Goal: Obtain resource: Download file/media

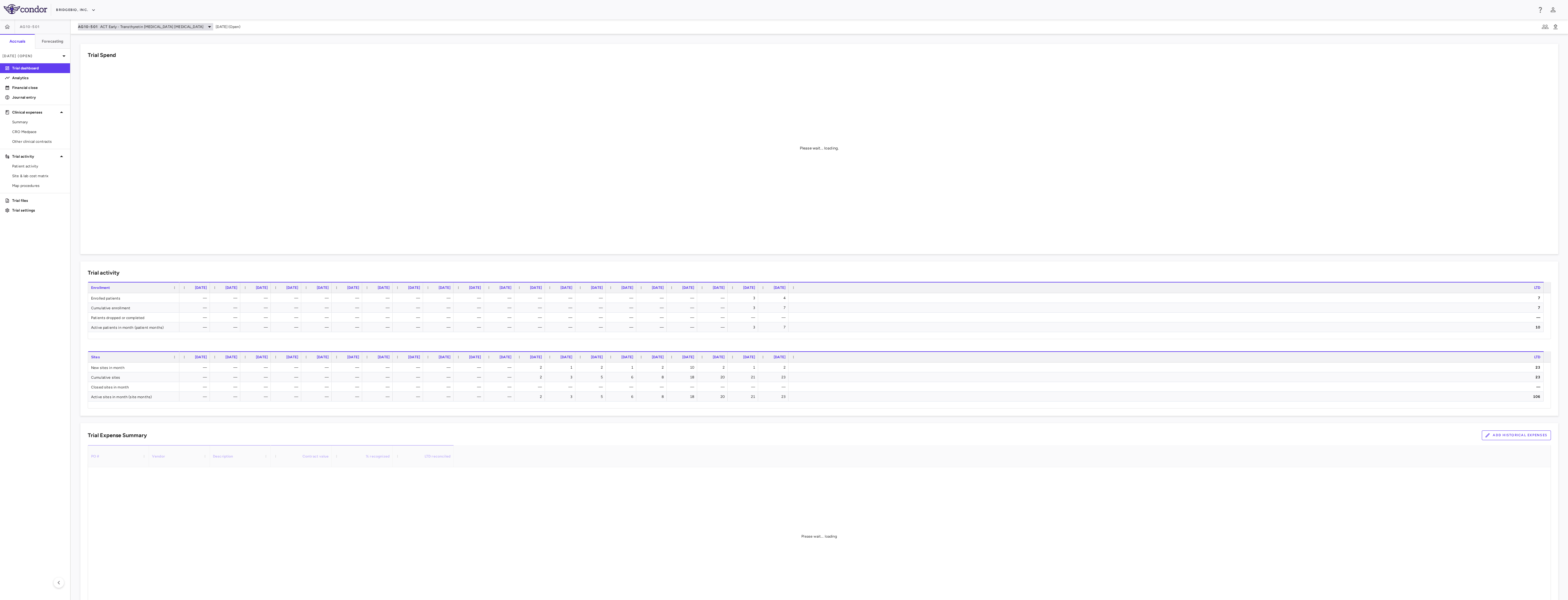
click at [180, 27] on span "ACT Early - Transthyretin [MEDICAL_DATA] [MEDICAL_DATA]" at bounding box center [152, 27] width 103 height 5
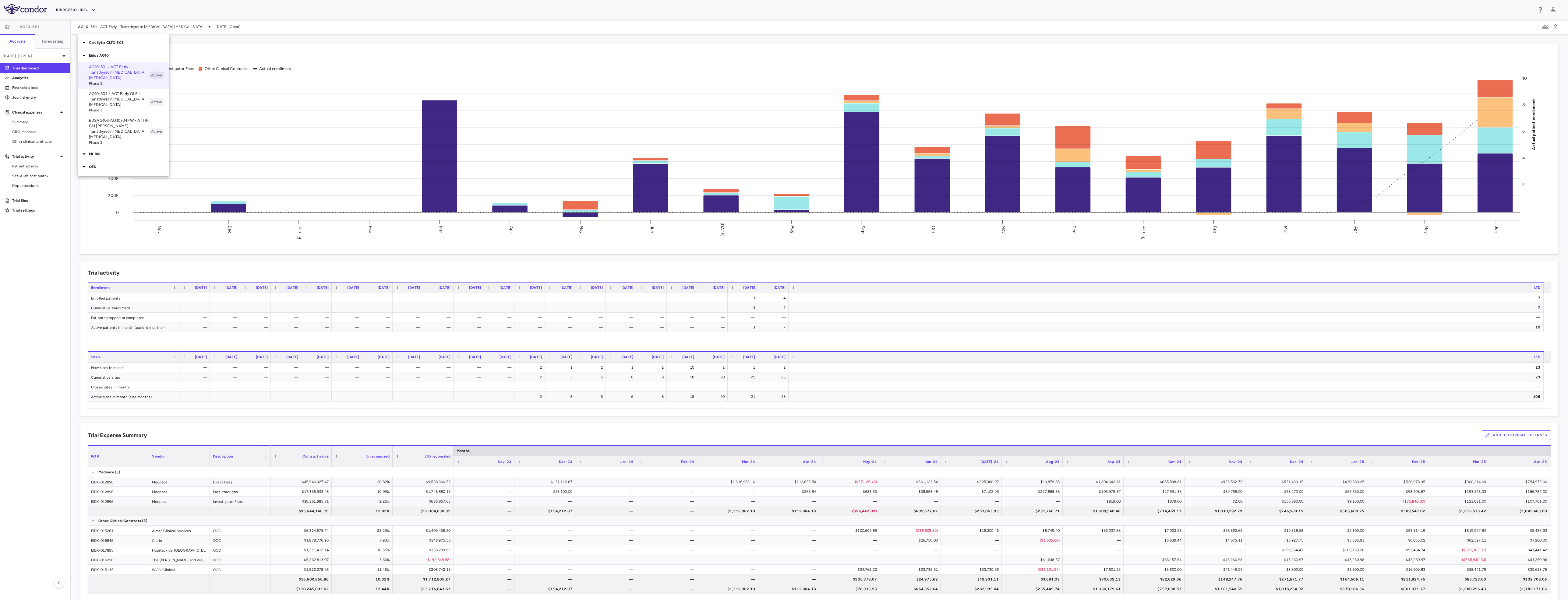
click at [207, 10] on div at bounding box center [784, 300] width 1568 height 600
click at [61, 57] on icon at bounding box center [64, 56] width 7 height 7
click at [35, 102] on div "[DATE] Open" at bounding box center [35, 100] width 69 height 15
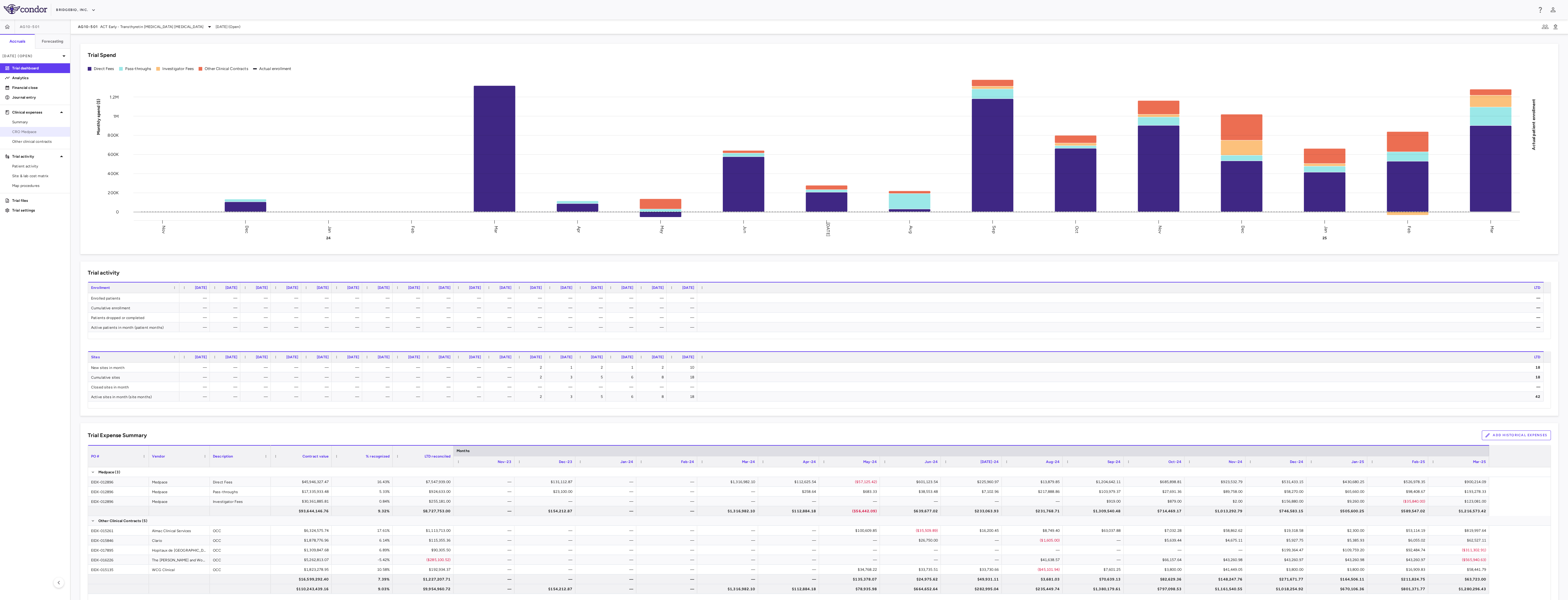
click at [47, 133] on span "CRO Medpace" at bounding box center [38, 131] width 53 height 5
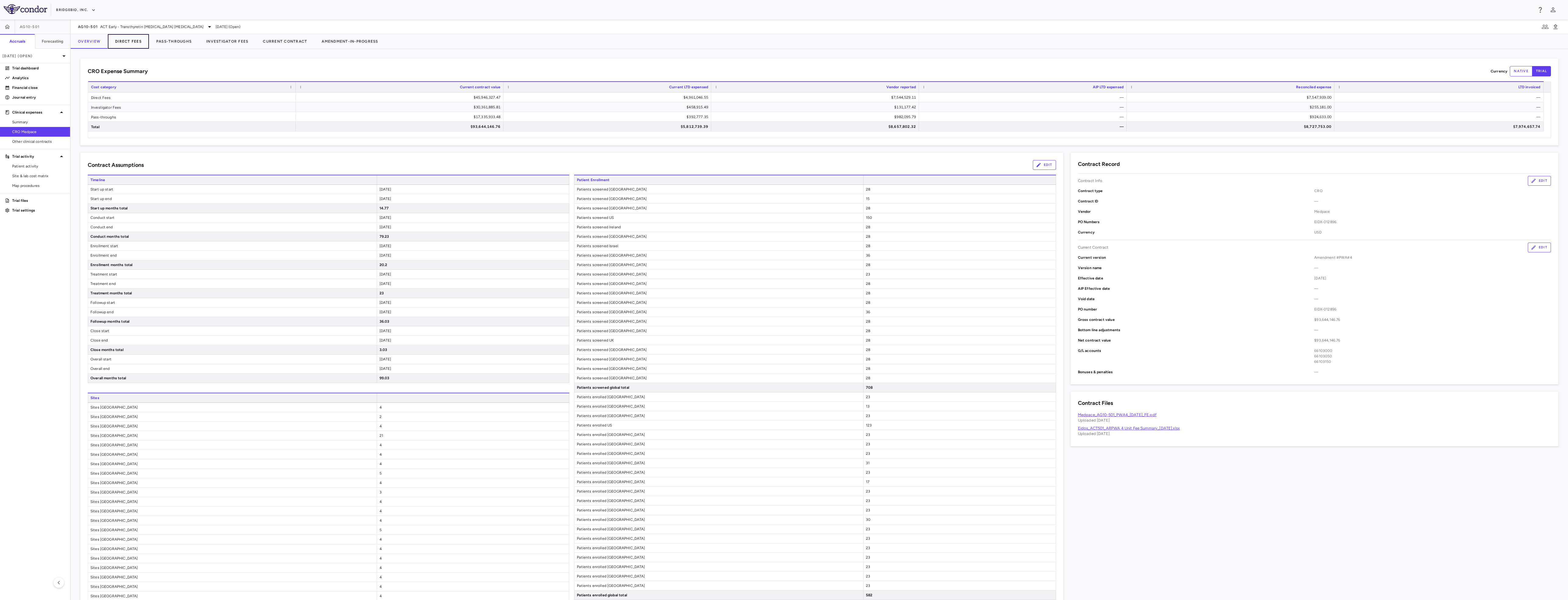
click at [139, 43] on button "Direct Fees" at bounding box center [128, 41] width 41 height 15
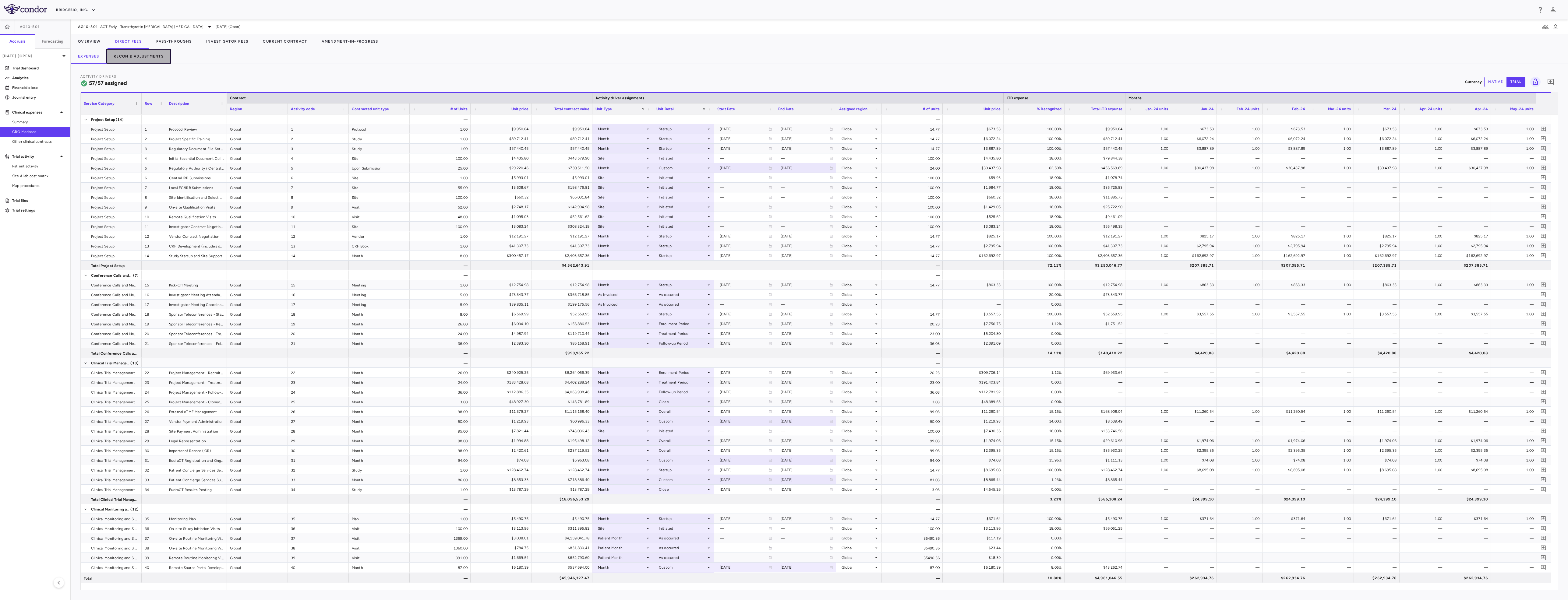
click at [151, 55] on button "Recon & Adjustments" at bounding box center [139, 57] width 65 height 15
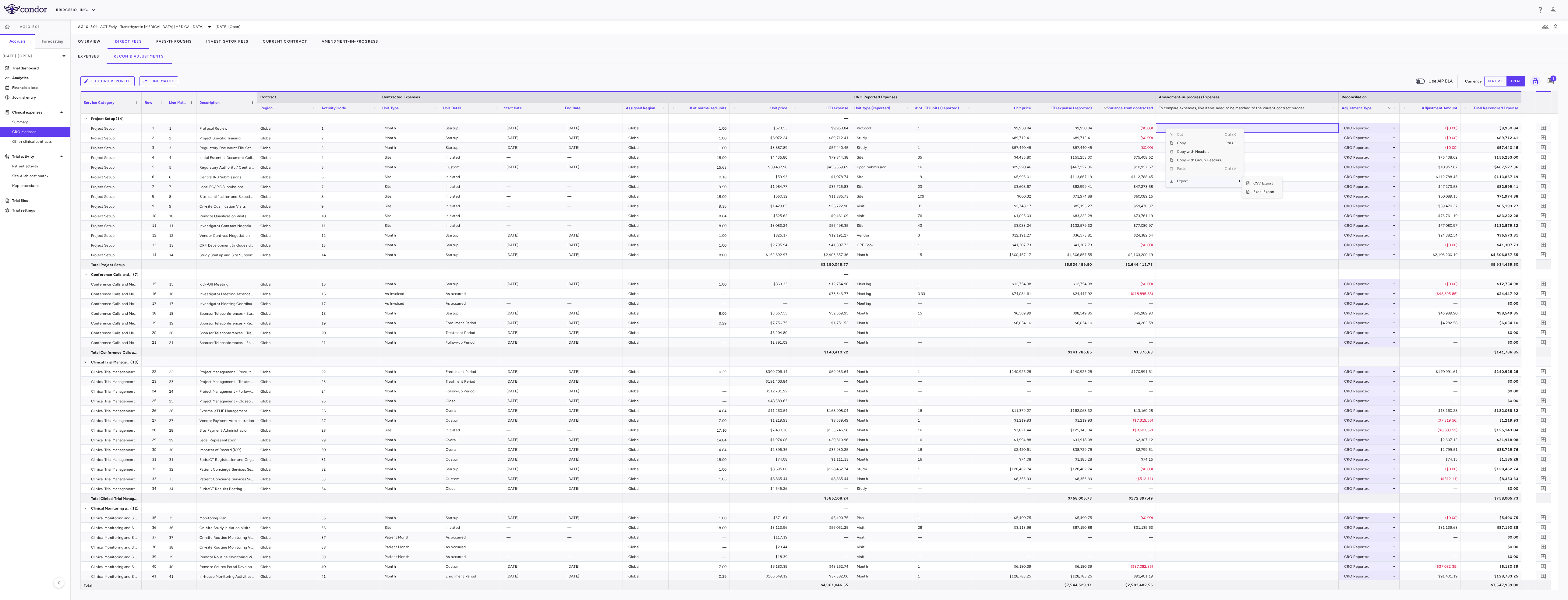
click at [1203, 181] on span "Export" at bounding box center [1199, 181] width 52 height 9
click at [1260, 193] on span "Excel Export" at bounding box center [1264, 192] width 29 height 9
click at [180, 26] on span "ACT Early - Transthyretin [MEDICAL_DATA] [MEDICAL_DATA]" at bounding box center [152, 27] width 103 height 5
click at [119, 129] on p "EDSAG103-AG10304PW • ATTR-CM [PERSON_NAME] - Transthyretin [MEDICAL_DATA] [MEDI…" at bounding box center [119, 129] width 60 height 22
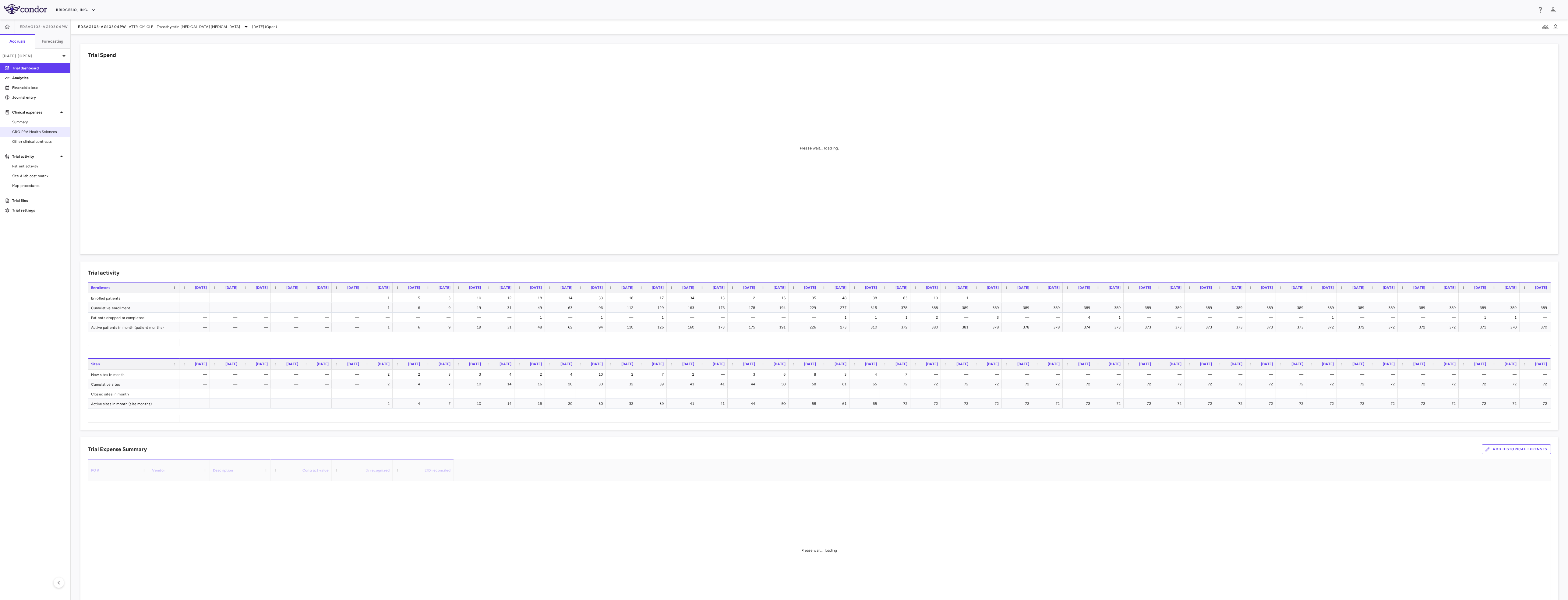
click at [27, 133] on span "CRO PRA Health Sciences" at bounding box center [38, 131] width 53 height 5
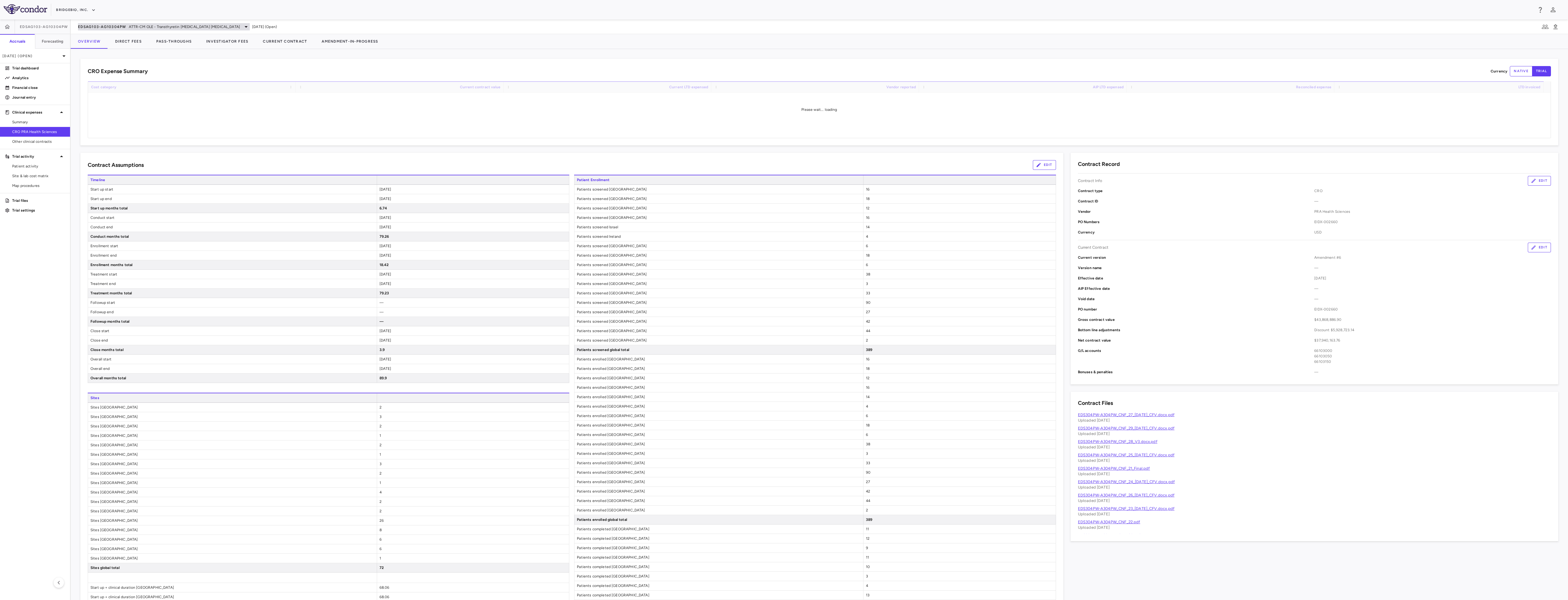
click at [136, 26] on span "ATTR-CM OLE - Transthyretin [MEDICAL_DATA] [MEDICAL_DATA]" at bounding box center [184, 27] width 111 height 5
click at [130, 74] on p "AG10-501 • ACT Early - Transthyretin [MEDICAL_DATA] [MEDICAL_DATA]" at bounding box center [119, 72] width 60 height 16
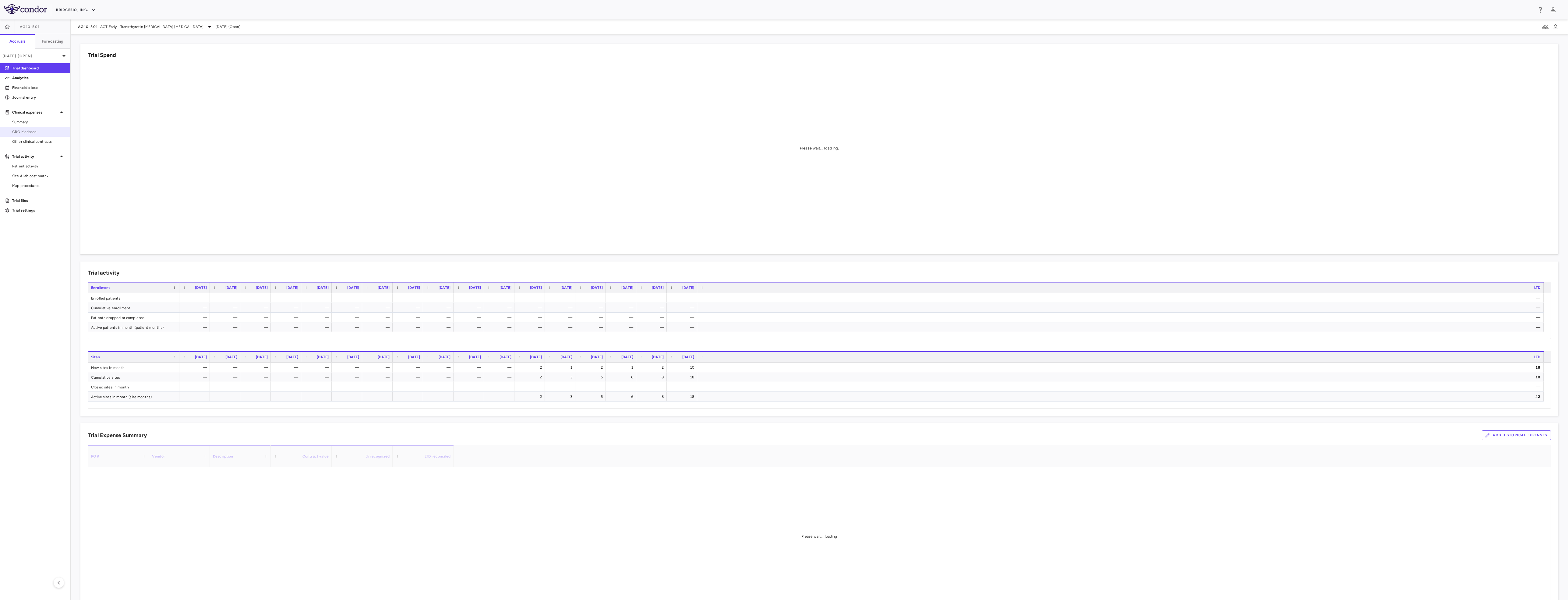
click at [47, 130] on span "CRO Medpace" at bounding box center [38, 131] width 53 height 5
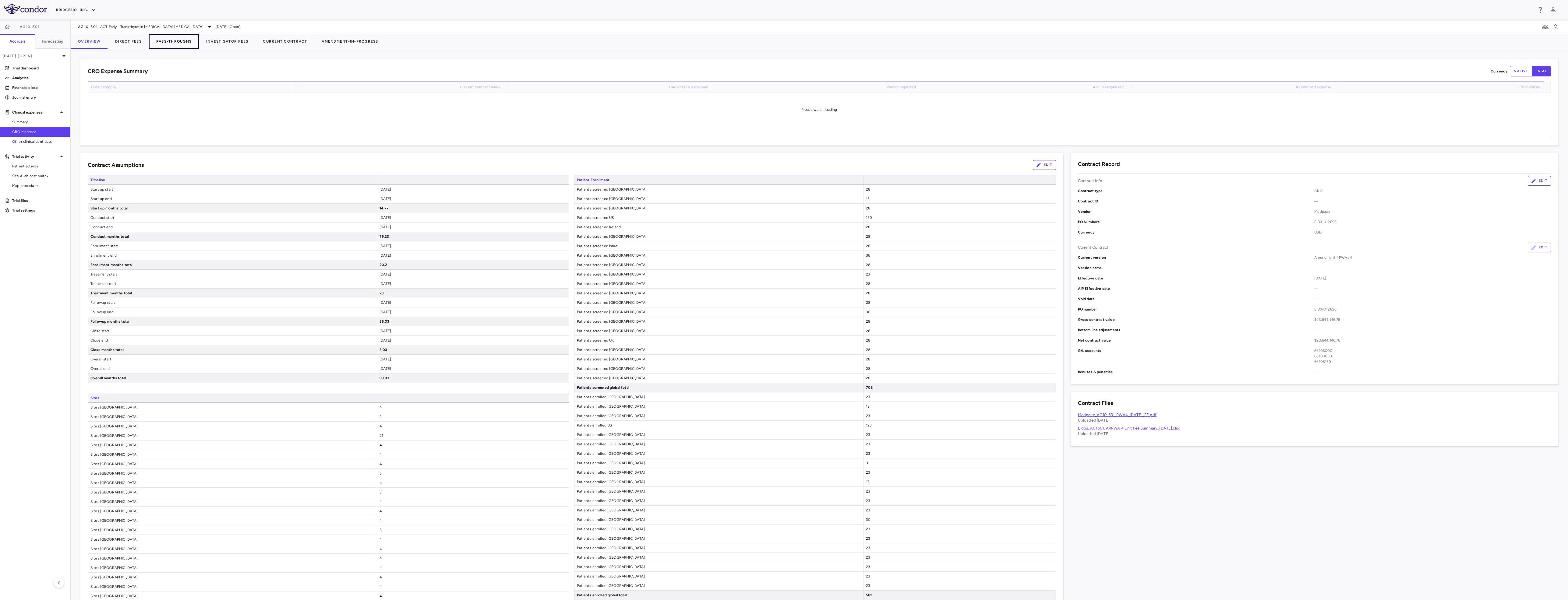
click at [173, 41] on button "Pass-Throughs" at bounding box center [174, 41] width 50 height 15
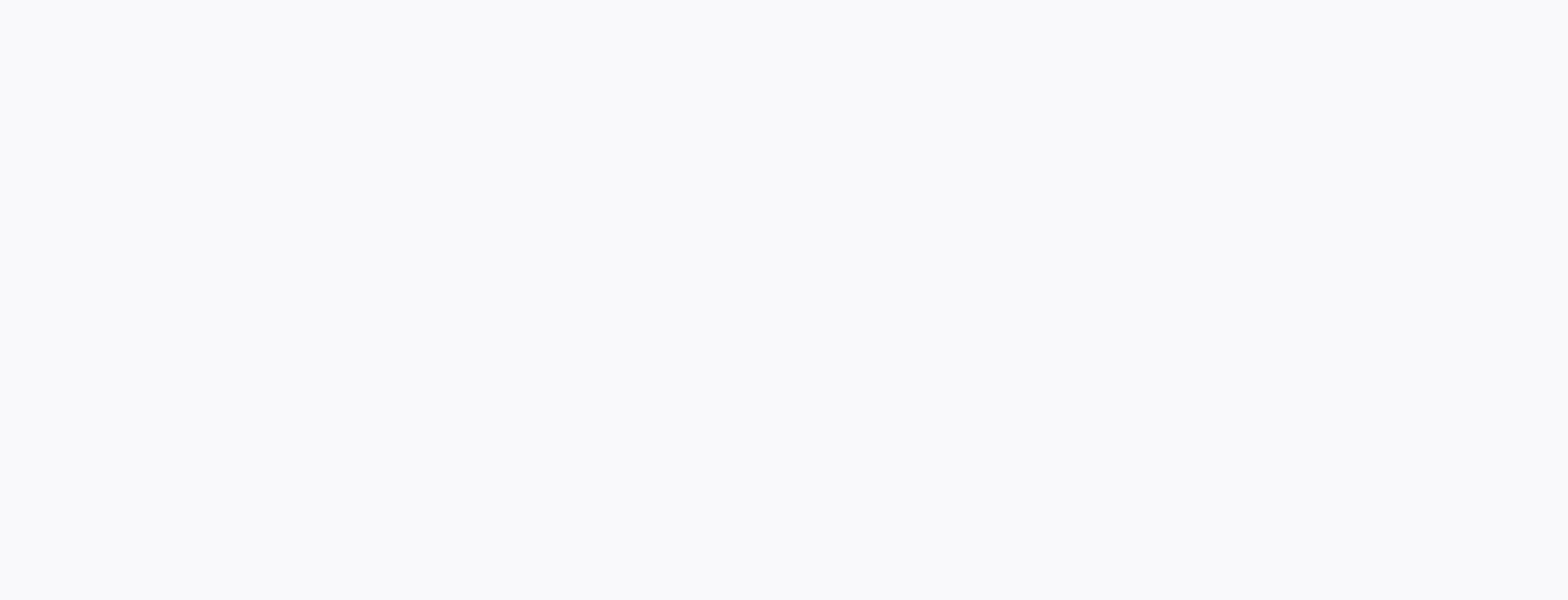
click at [150, 55] on div at bounding box center [784, 300] width 1568 height 600
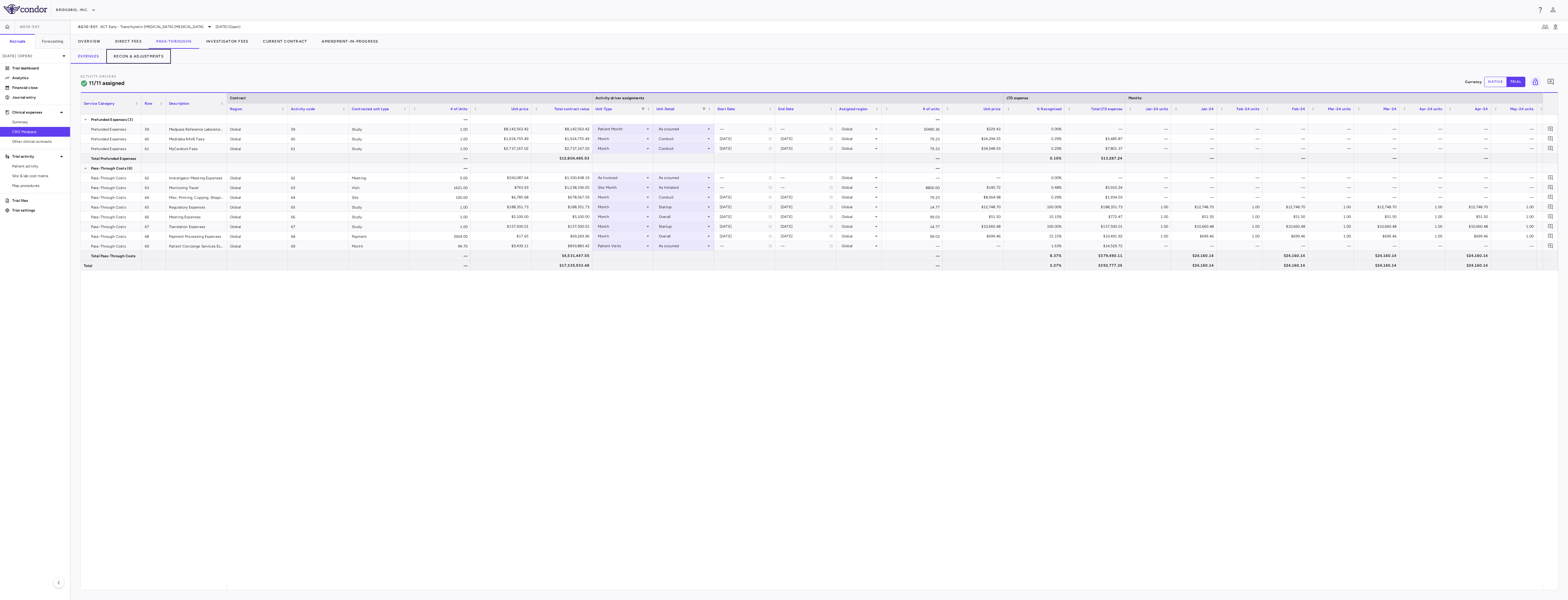
click at [150, 55] on button "Recon & Adjustments" at bounding box center [139, 57] width 65 height 15
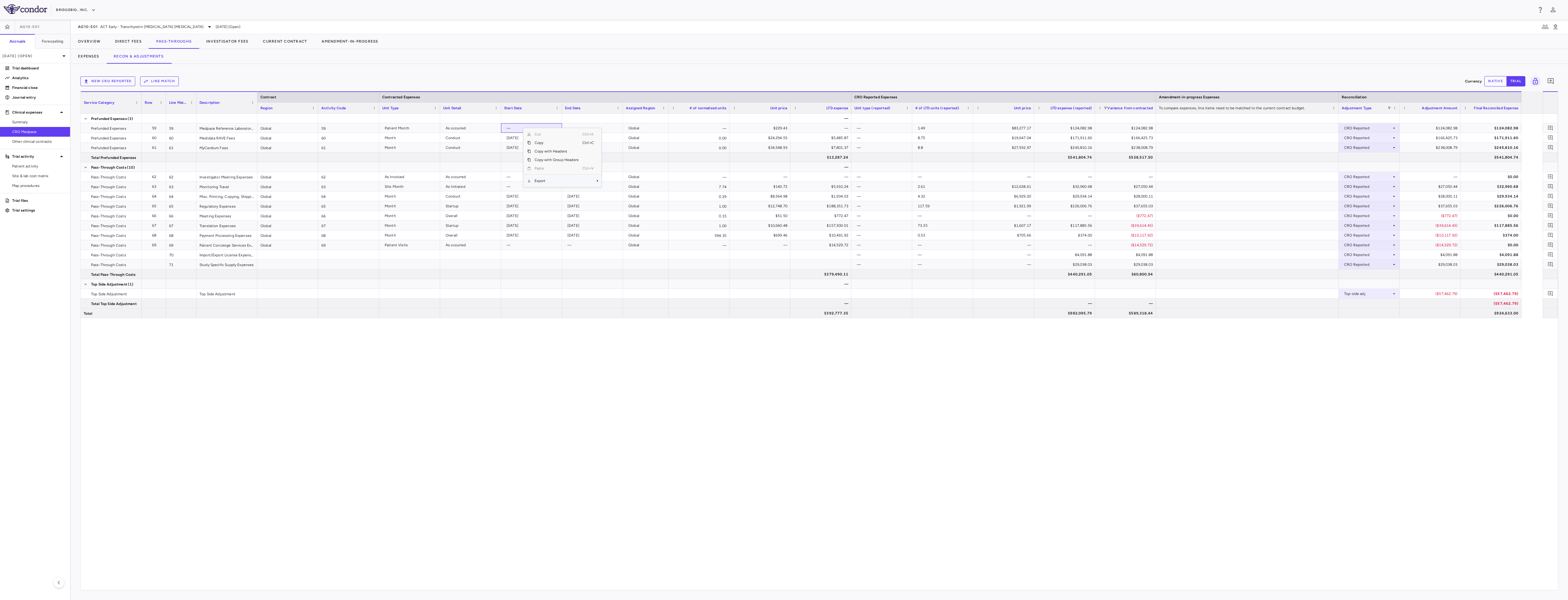
click at [565, 181] on span "Export" at bounding box center [556, 181] width 52 height 9
click at [623, 191] on span "Excel Export" at bounding box center [621, 192] width 29 height 9
drag, startPoint x: 218, startPoint y: 38, endPoint x: 221, endPoint y: 38, distance: 3.0
click at [219, 38] on button "Investigator Fees" at bounding box center [227, 41] width 57 height 15
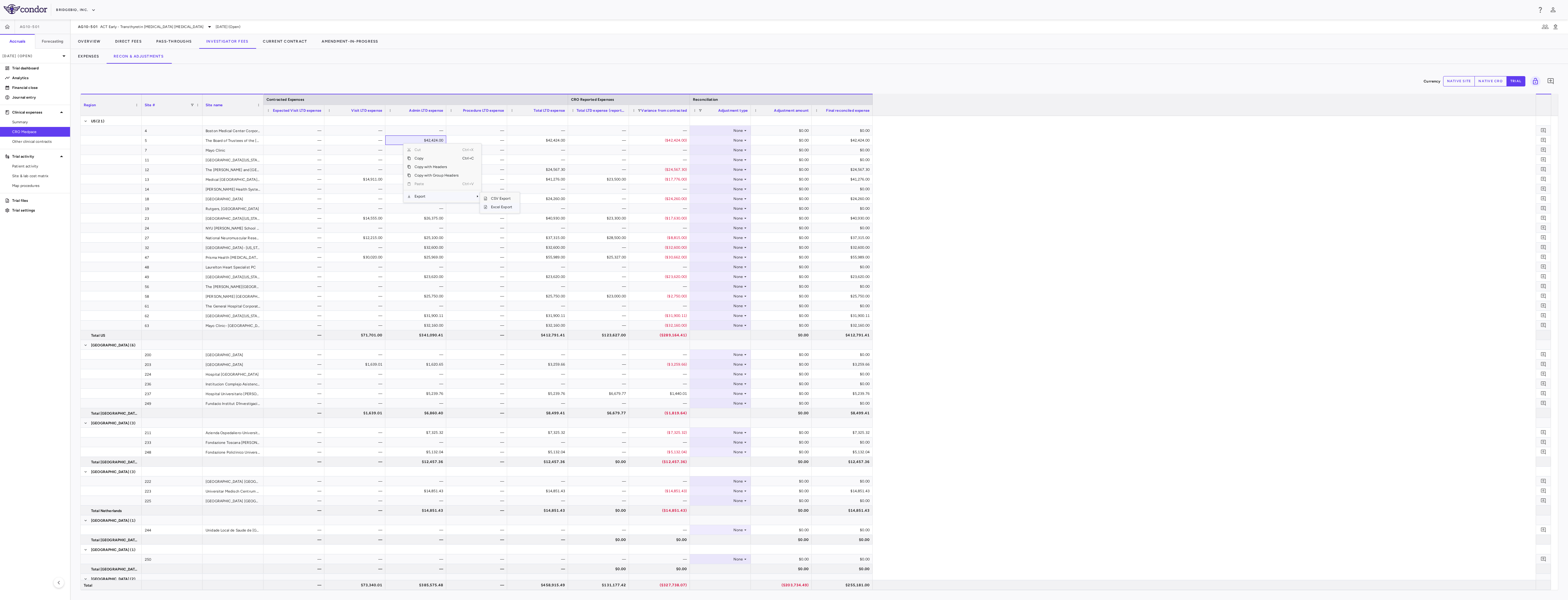
click at [508, 209] on span "Excel Export" at bounding box center [502, 207] width 29 height 9
click at [1032, 76] on div "Currency native site native cro trial 0" at bounding box center [819, 81] width 1478 height 15
click at [186, 24] on div "AG10-501 ACT Early - Transthyretin [MEDICAL_DATA] [MEDICAL_DATA]" at bounding box center [145, 27] width 135 height 7
click at [127, 127] on p "EDSAG103-AG10304PW • ATTR-CM [PERSON_NAME] - Transthyretin [MEDICAL_DATA] [MEDI…" at bounding box center [119, 129] width 60 height 22
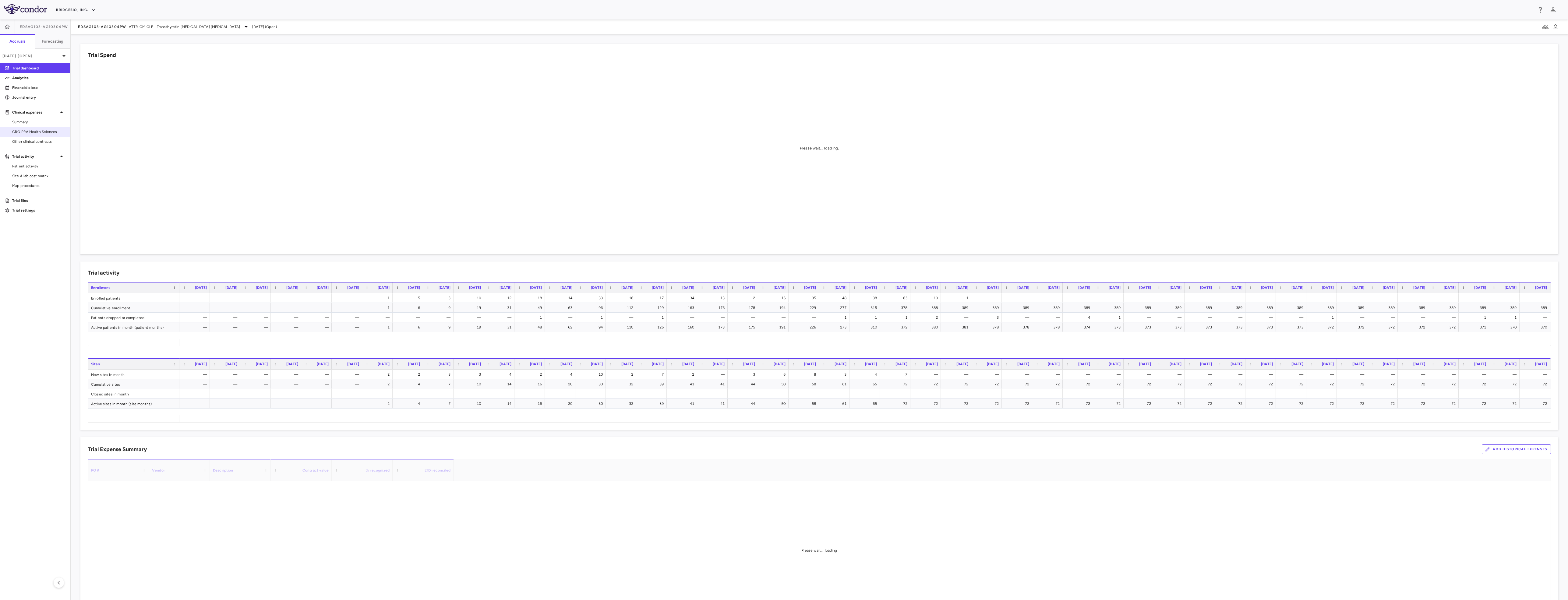
click at [32, 136] on link "CRO PRA Health Sciences" at bounding box center [35, 131] width 70 height 9
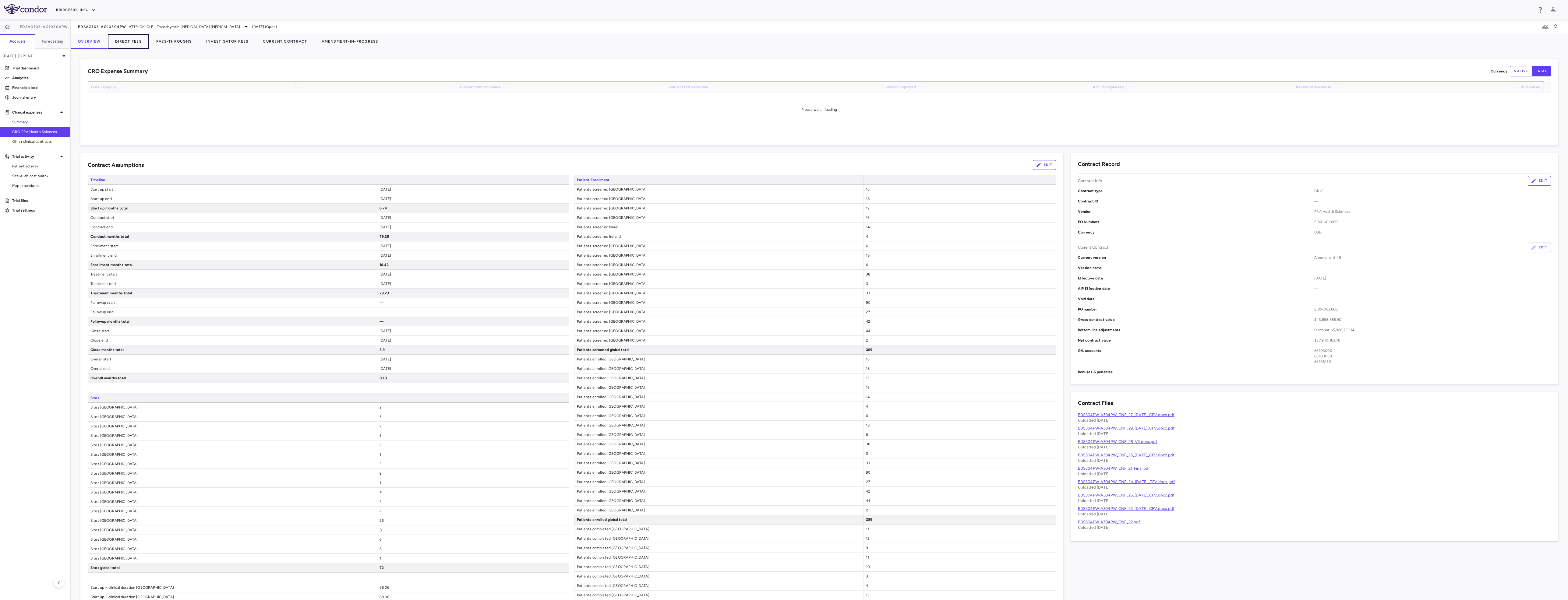
click at [136, 41] on button "Direct Fees" at bounding box center [128, 41] width 41 height 15
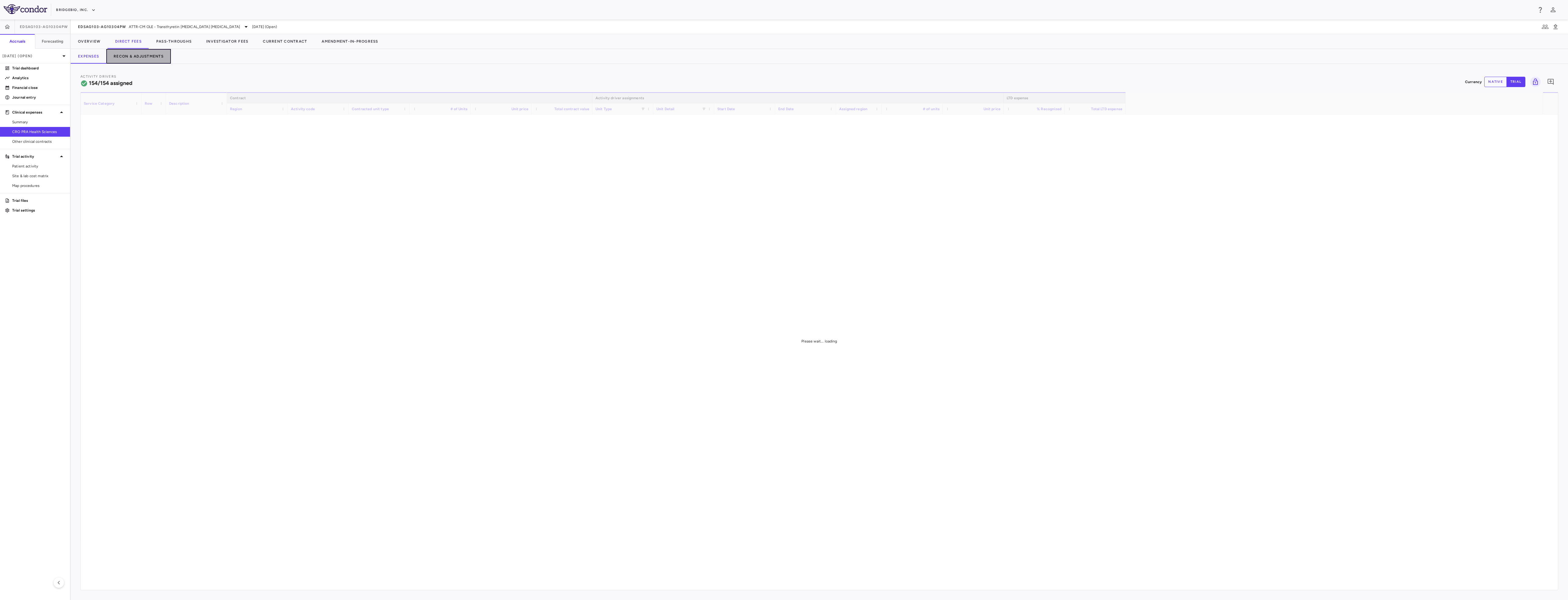
click at [145, 58] on button "Recon & Adjustments" at bounding box center [139, 57] width 65 height 15
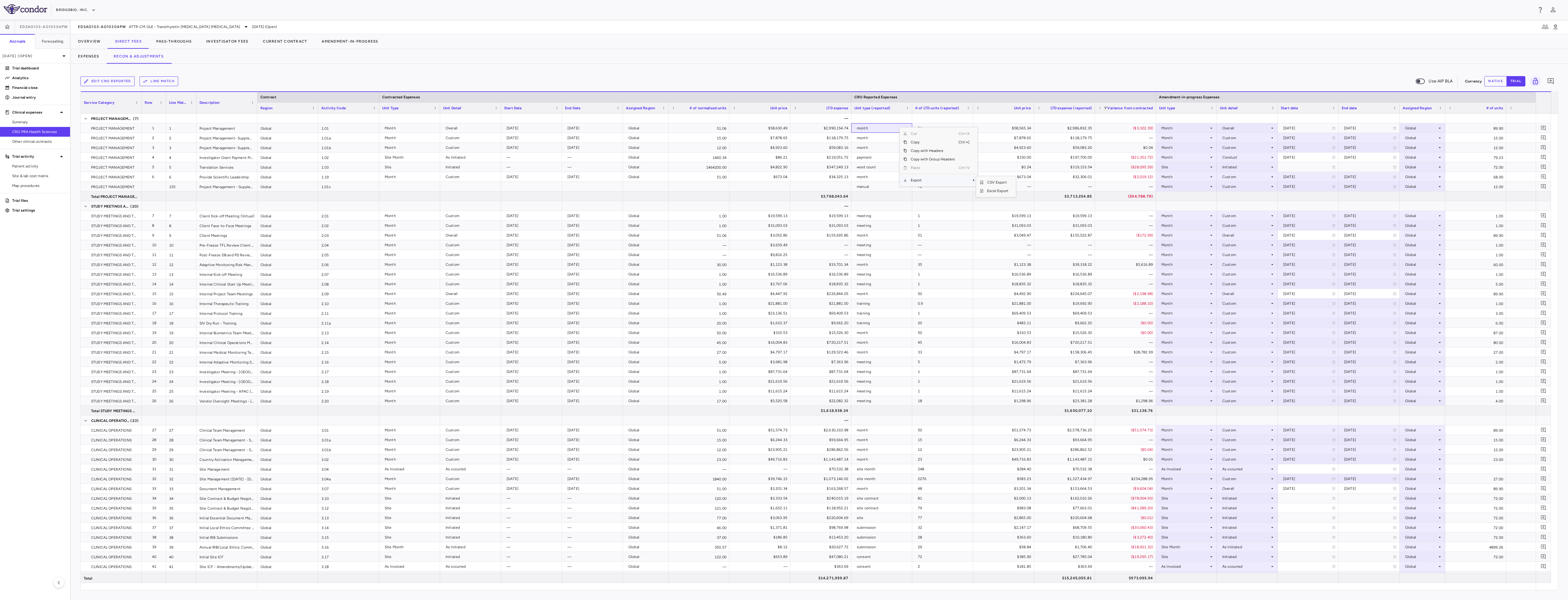
click at [940, 178] on span "Export" at bounding box center [933, 180] width 52 height 9
click at [992, 191] on span "Excel Export" at bounding box center [998, 191] width 29 height 9
drag, startPoint x: 169, startPoint y: 38, endPoint x: 197, endPoint y: 65, distance: 38.9
click at [170, 38] on button "Pass-Throughs" at bounding box center [174, 41] width 50 height 15
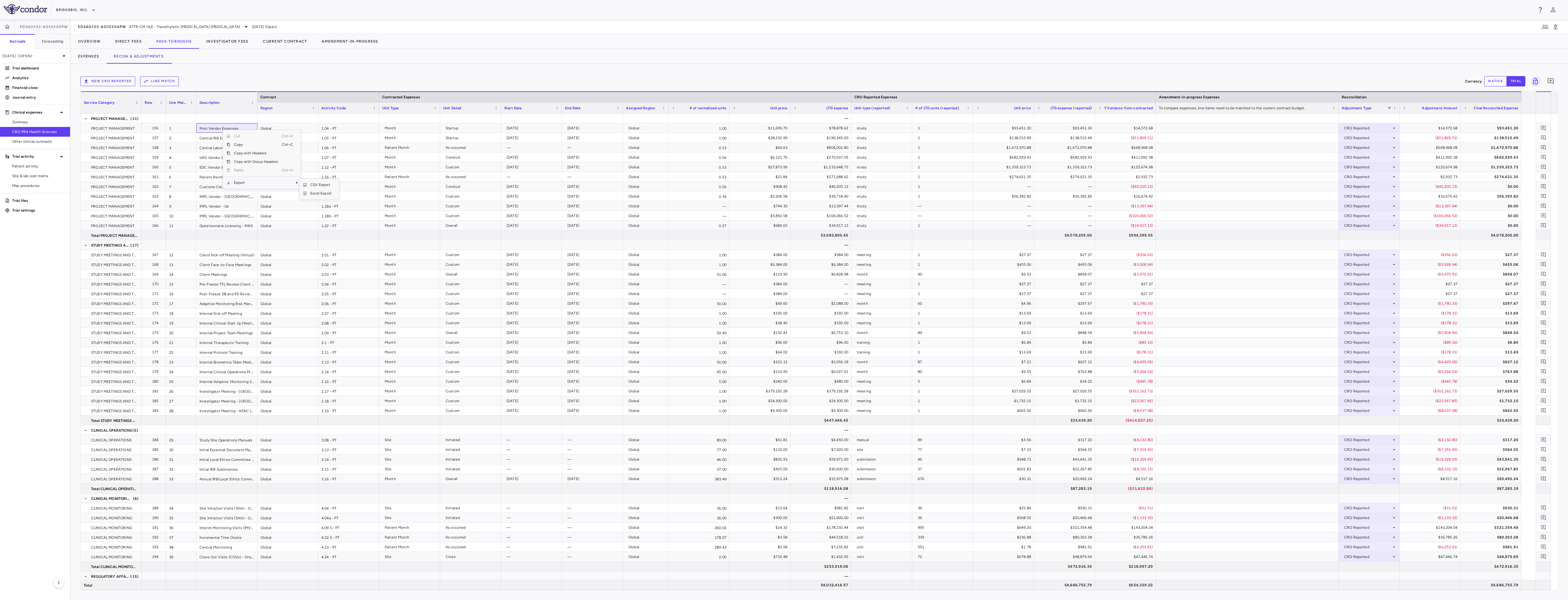
click at [266, 180] on span "Export" at bounding box center [256, 183] width 52 height 9
click at [321, 195] on span "Excel Export" at bounding box center [321, 194] width 29 height 9
click at [58, 55] on p "[DATE] (Open)" at bounding box center [31, 56] width 58 height 5
click at [44, 99] on div "[DATE] Open" at bounding box center [35, 100] width 69 height 15
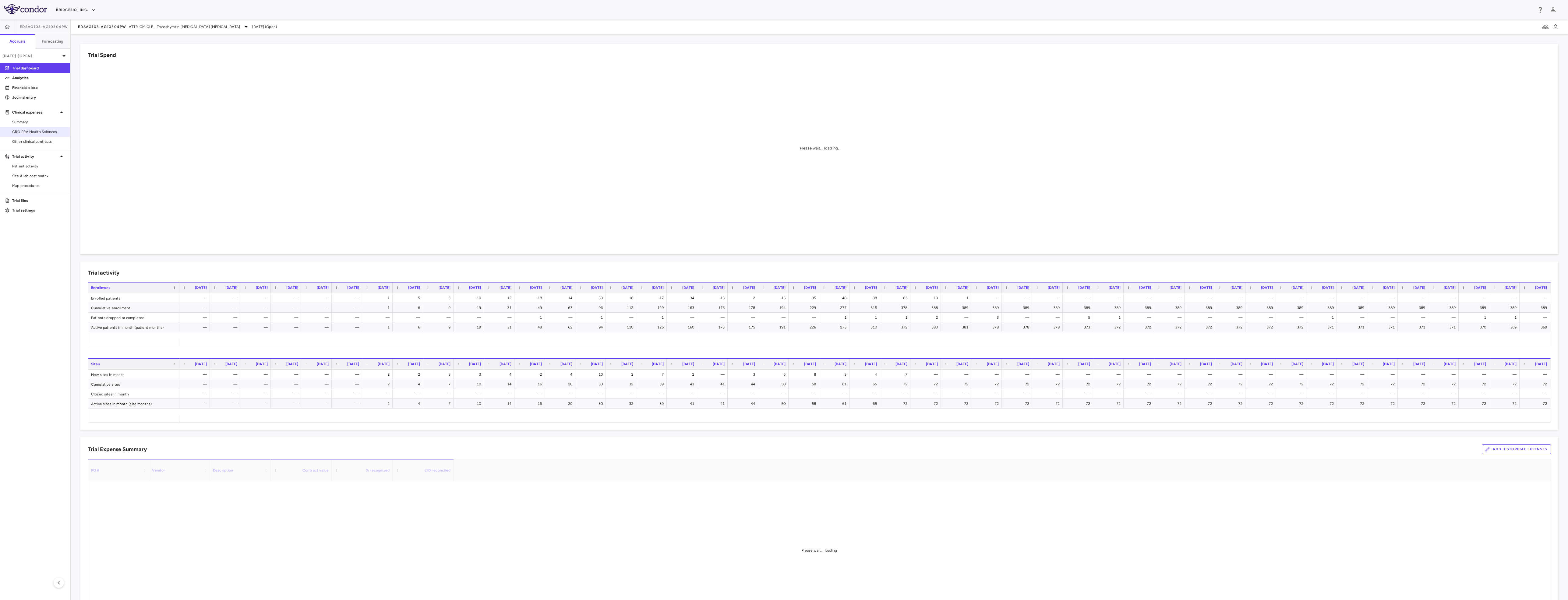
click at [26, 133] on span "CRO PRA Health Sciences" at bounding box center [38, 131] width 53 height 5
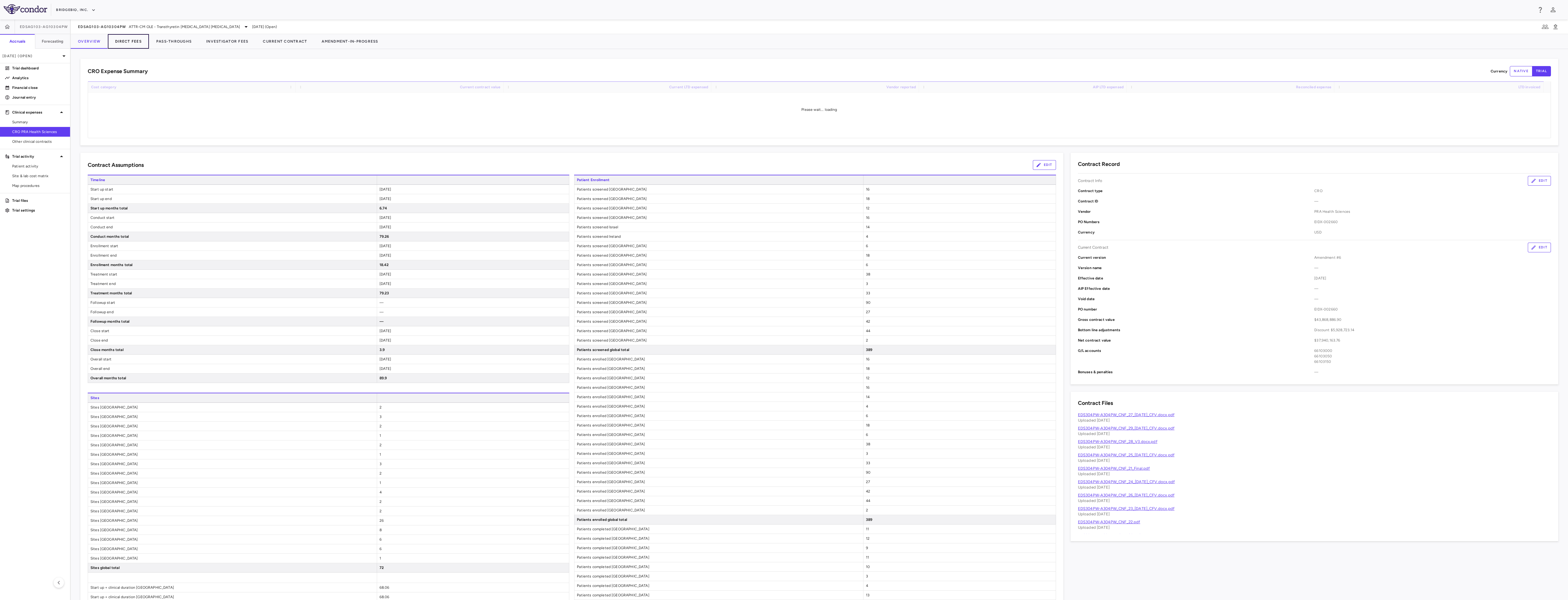
click at [125, 43] on button "Direct Fees" at bounding box center [128, 41] width 41 height 15
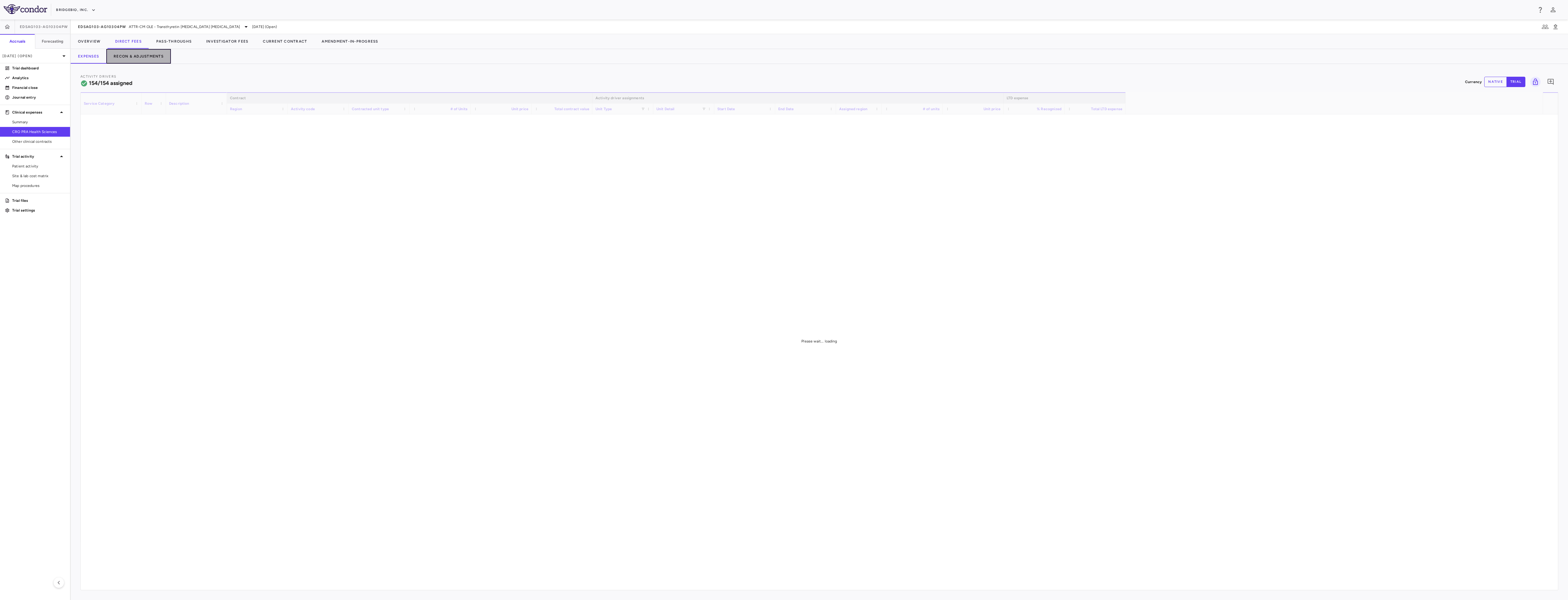
click at [156, 52] on button "Recon & Adjustments" at bounding box center [139, 57] width 65 height 15
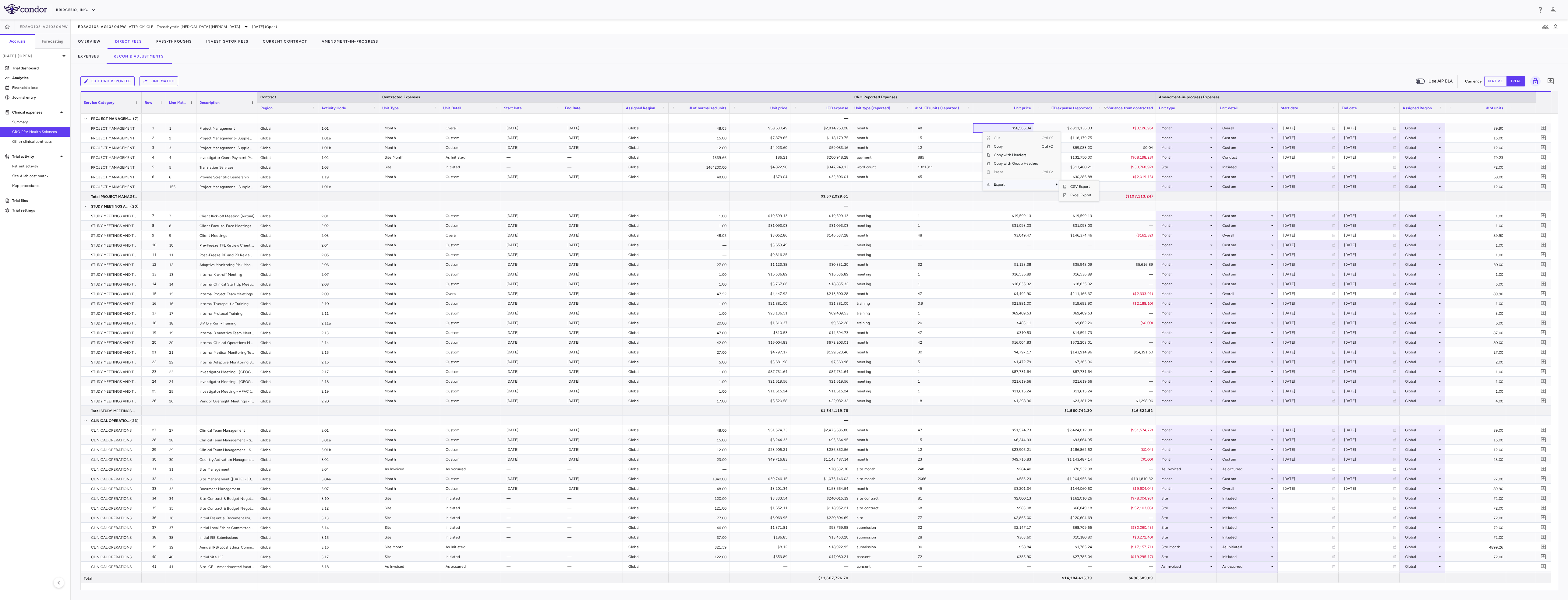
click at [1020, 182] on span "Export" at bounding box center [1016, 184] width 52 height 9
click at [1082, 198] on span "Excel Export" at bounding box center [1080, 195] width 29 height 9
click at [184, 38] on button "Pass-Throughs" at bounding box center [174, 41] width 50 height 15
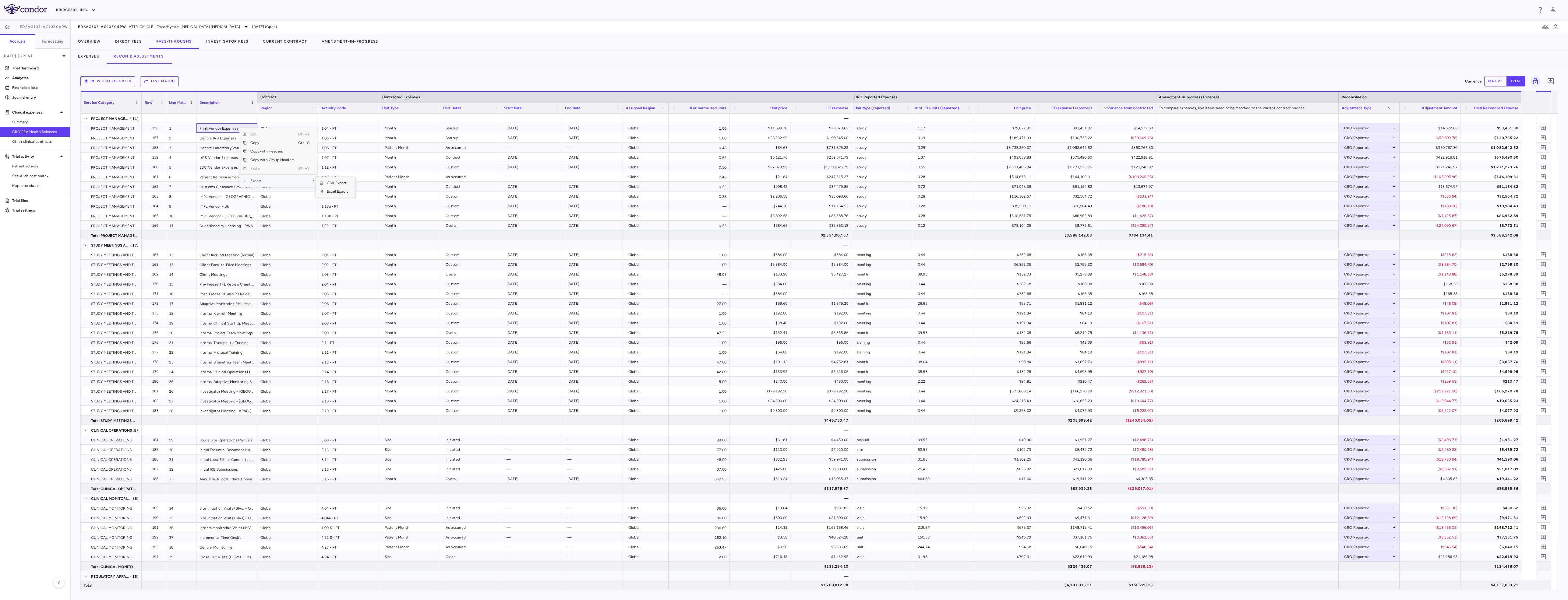
click at [273, 179] on span "Export" at bounding box center [272, 181] width 52 height 9
click at [347, 193] on span "Excel Export" at bounding box center [337, 192] width 29 height 9
click at [231, 44] on button "Investigator Fees" at bounding box center [227, 41] width 57 height 15
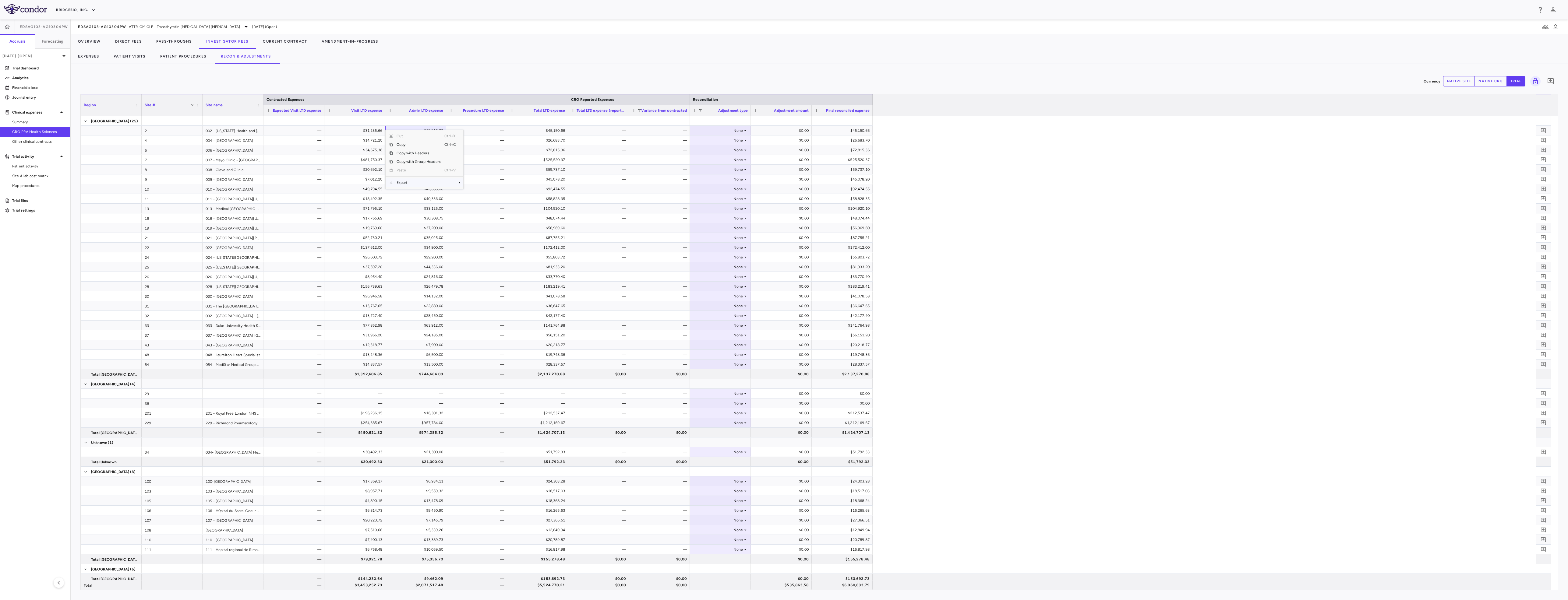
click at [432, 184] on span "Export" at bounding box center [419, 183] width 52 height 9
click at [470, 194] on span "Excel Export" at bounding box center [483, 194] width 29 height 9
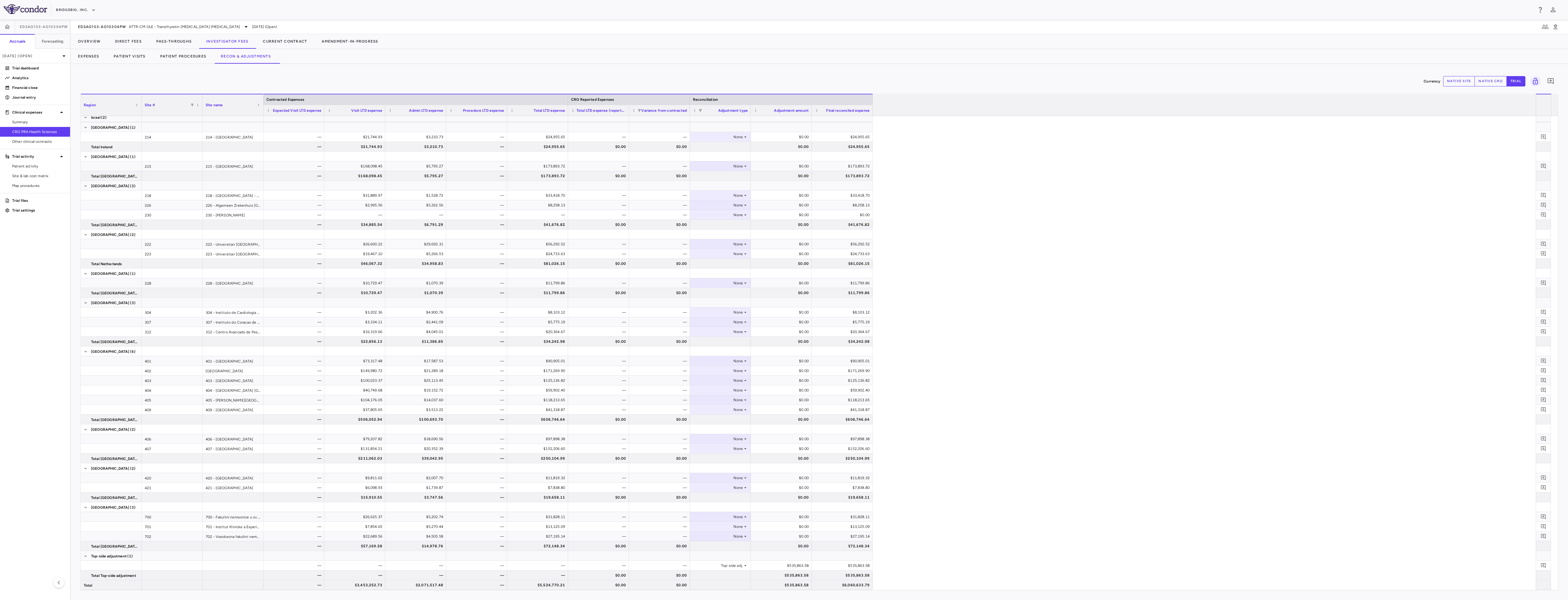
scroll to position [646, 0]
click at [191, 27] on span "ATTR-CM OLE - Transthyretin [MEDICAL_DATA] [MEDICAL_DATA]" at bounding box center [184, 27] width 111 height 5
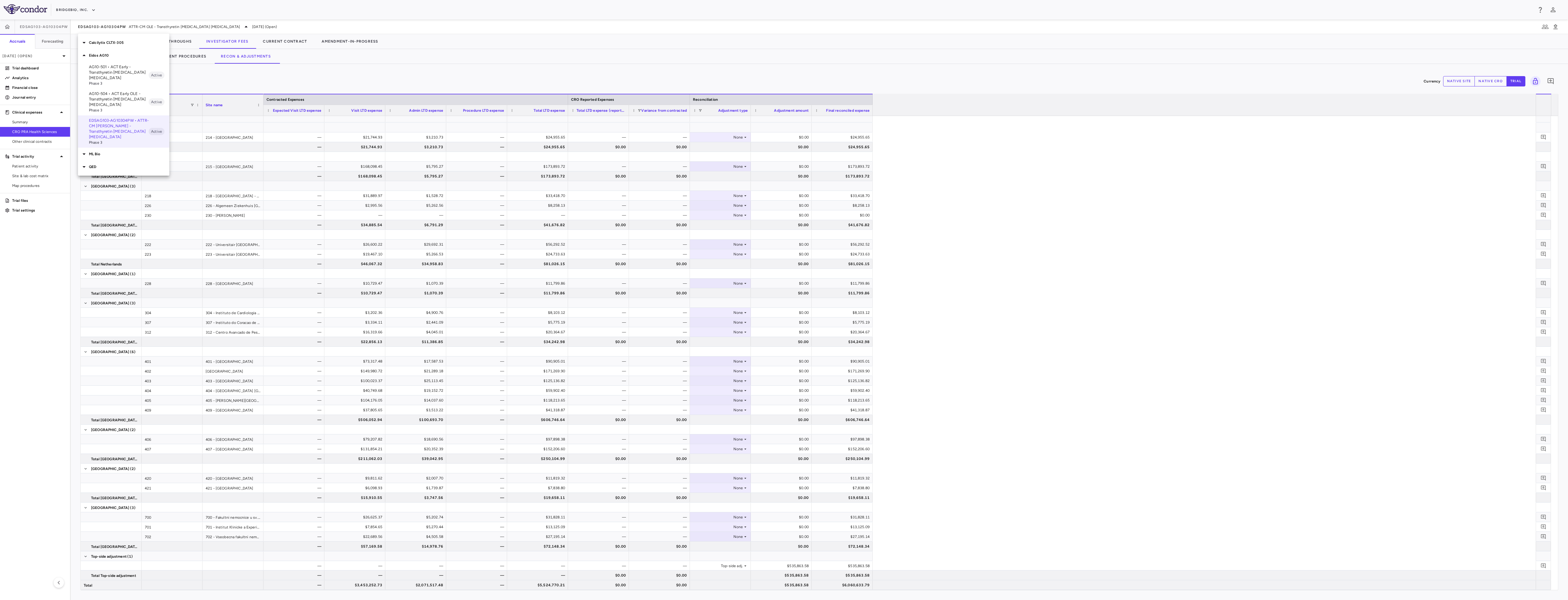
click at [123, 102] on p "AG10-504 • ACT Early OLE - Transthyretin [MEDICAL_DATA] [MEDICAL_DATA]" at bounding box center [119, 99] width 60 height 16
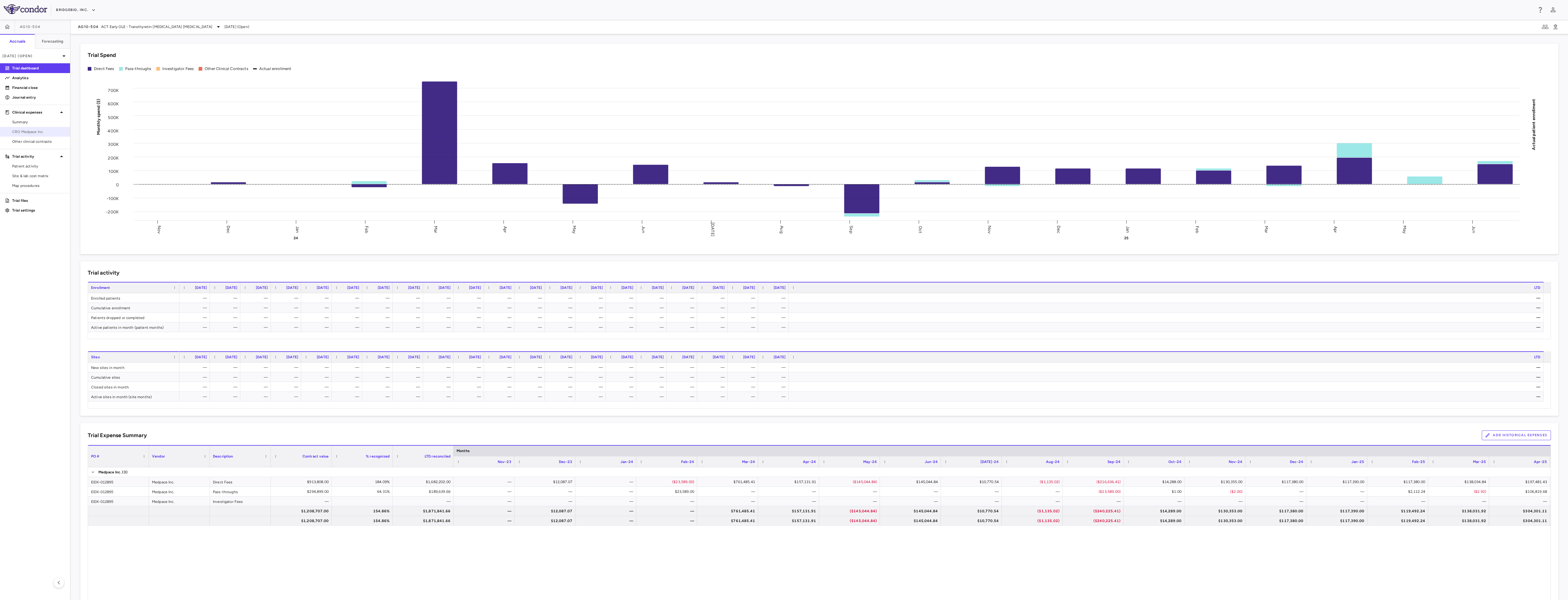
click at [47, 134] on span "CRO Medpace Inc." at bounding box center [38, 131] width 53 height 5
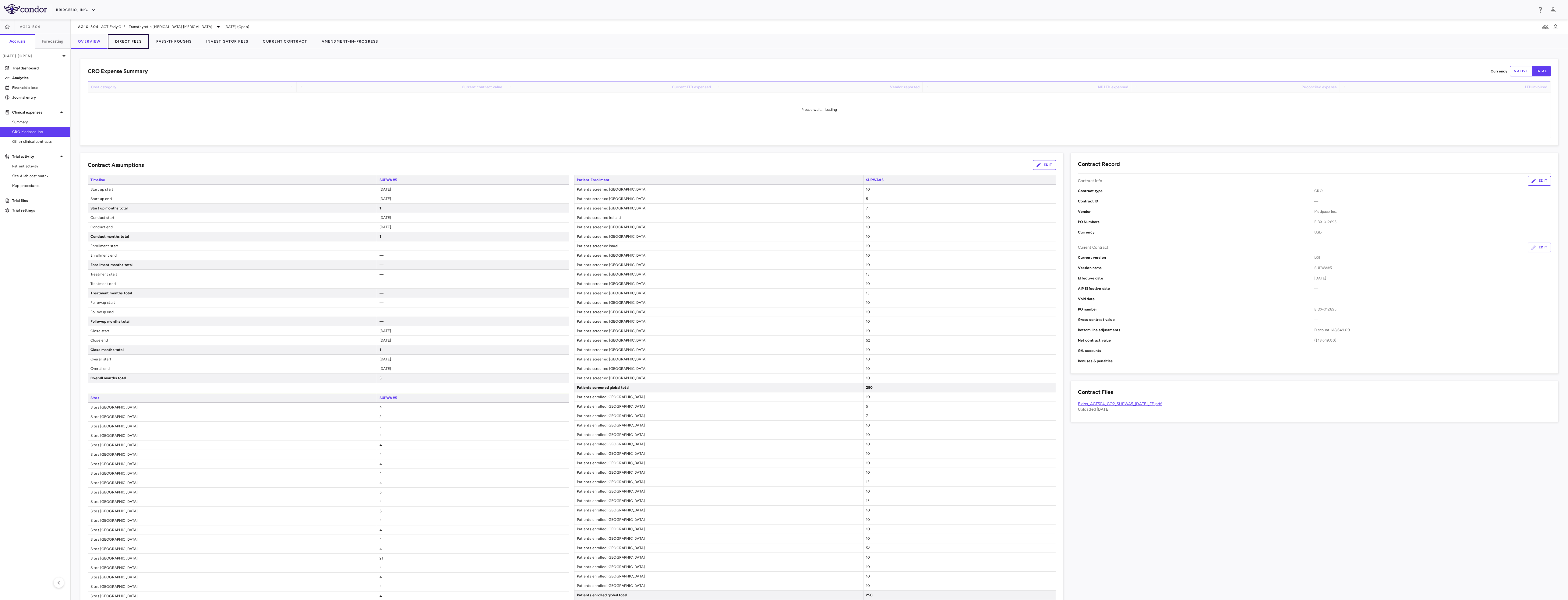
click at [137, 43] on button "Direct Fees" at bounding box center [128, 41] width 41 height 15
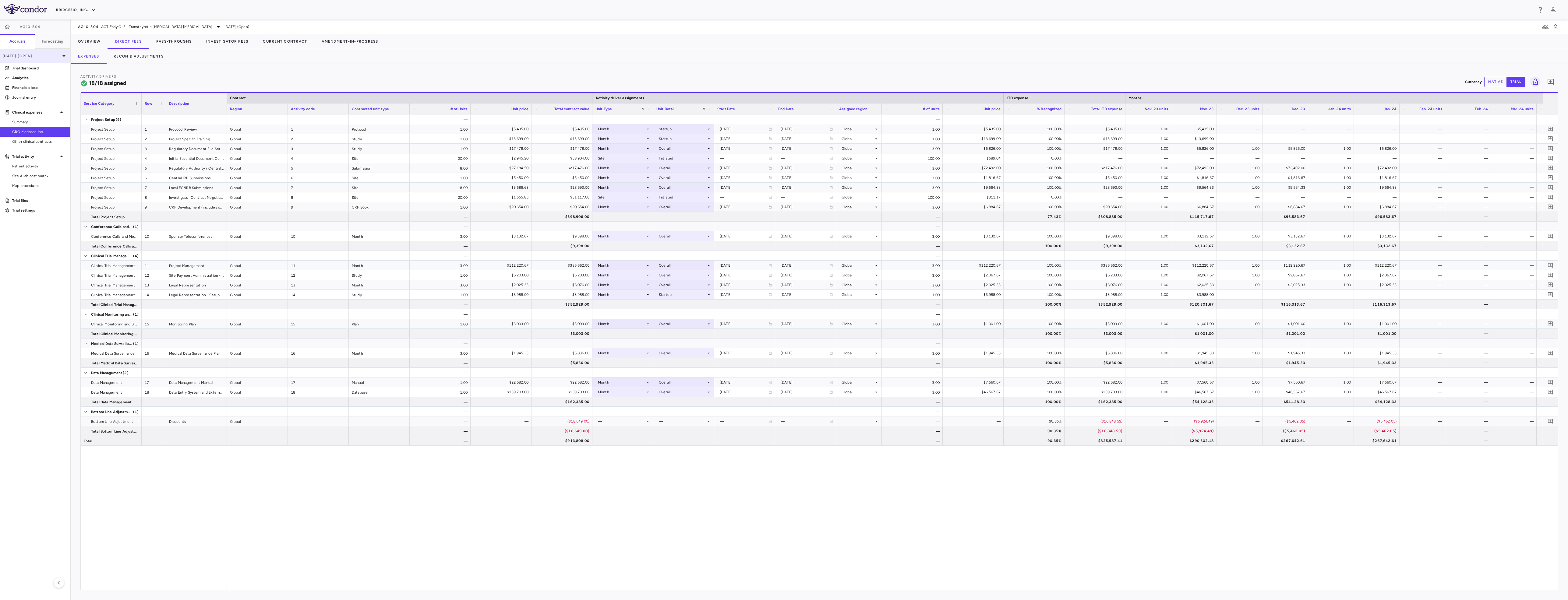
click at [47, 56] on p "[DATE] (Open)" at bounding box center [31, 56] width 58 height 5
click at [40, 94] on div "[DATE] Open" at bounding box center [35, 100] width 69 height 15
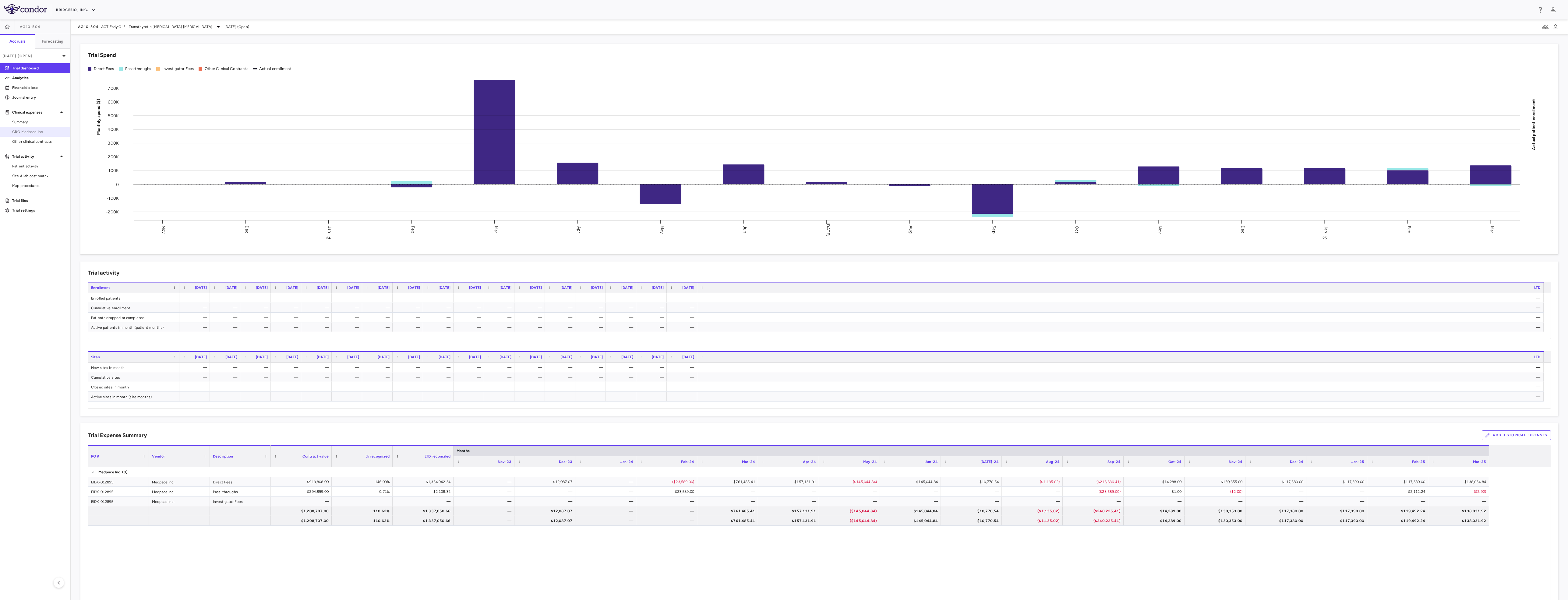
click at [52, 127] on link "CRO Medpace Inc." at bounding box center [35, 131] width 70 height 9
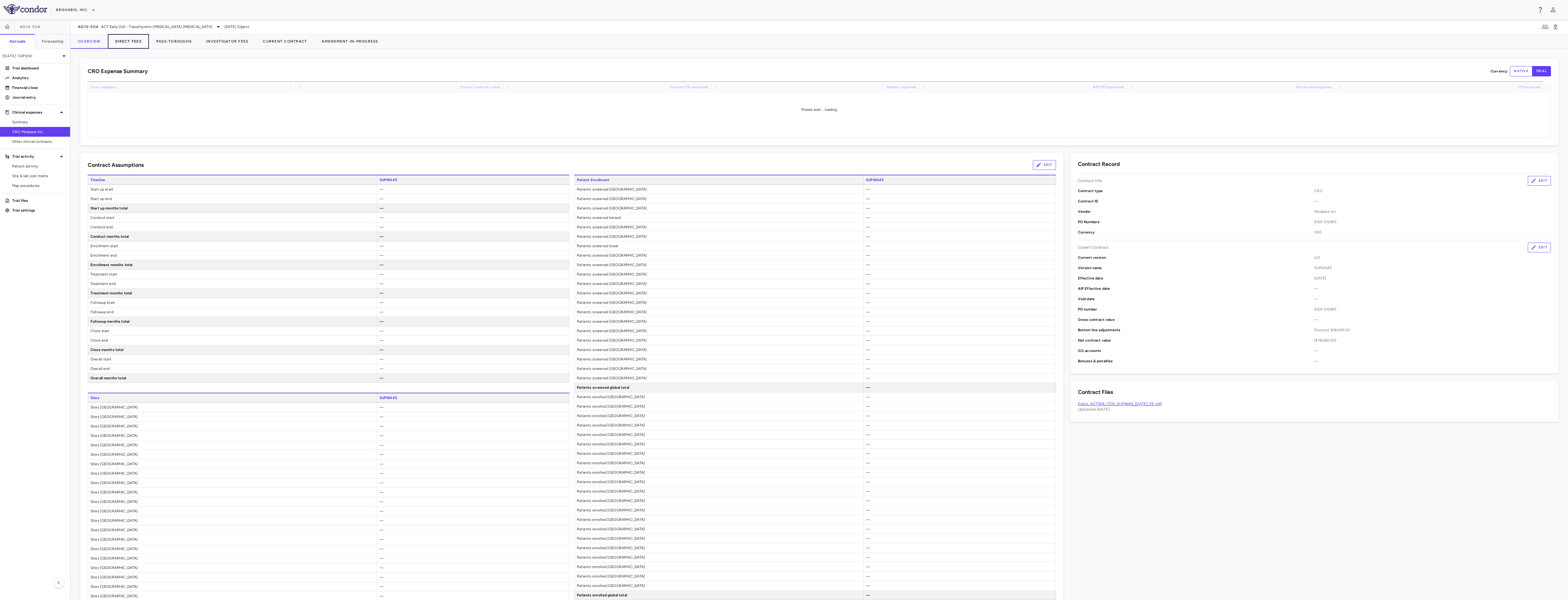
click at [130, 44] on button "Direct Fees" at bounding box center [128, 41] width 41 height 15
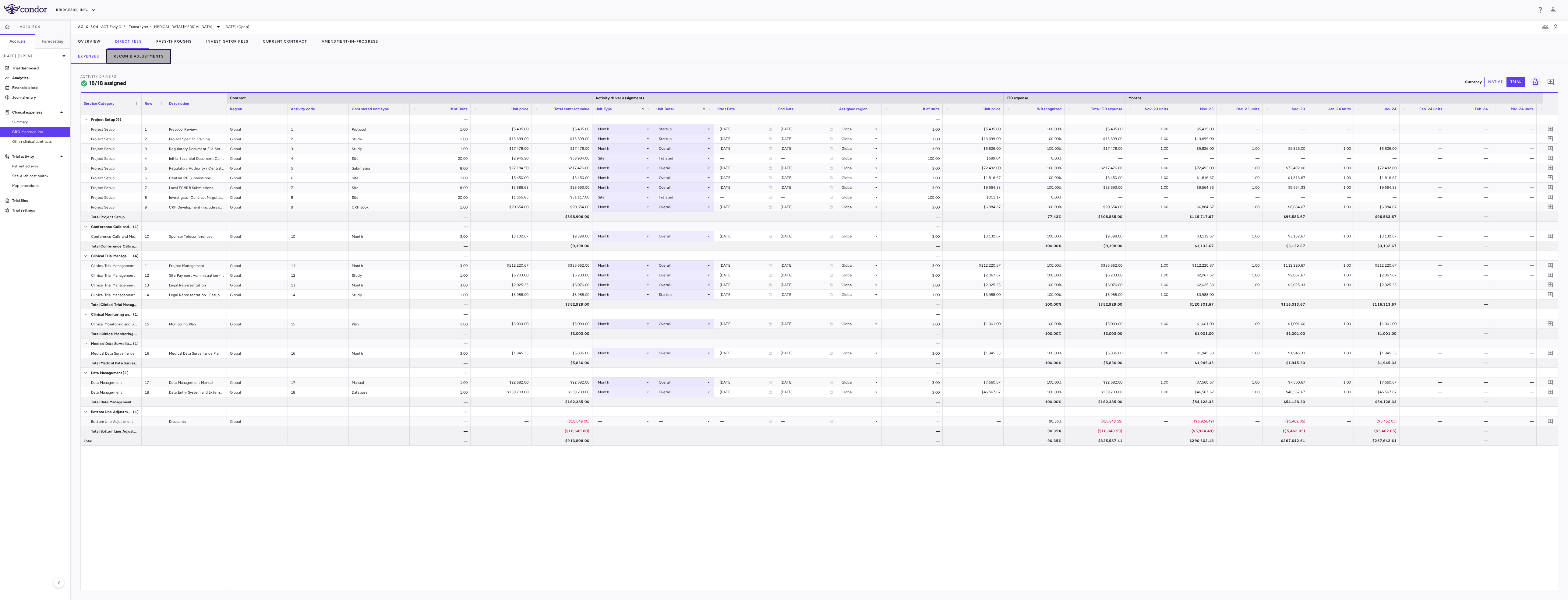
click at [141, 54] on button "Recon & Adjustments" at bounding box center [139, 57] width 65 height 15
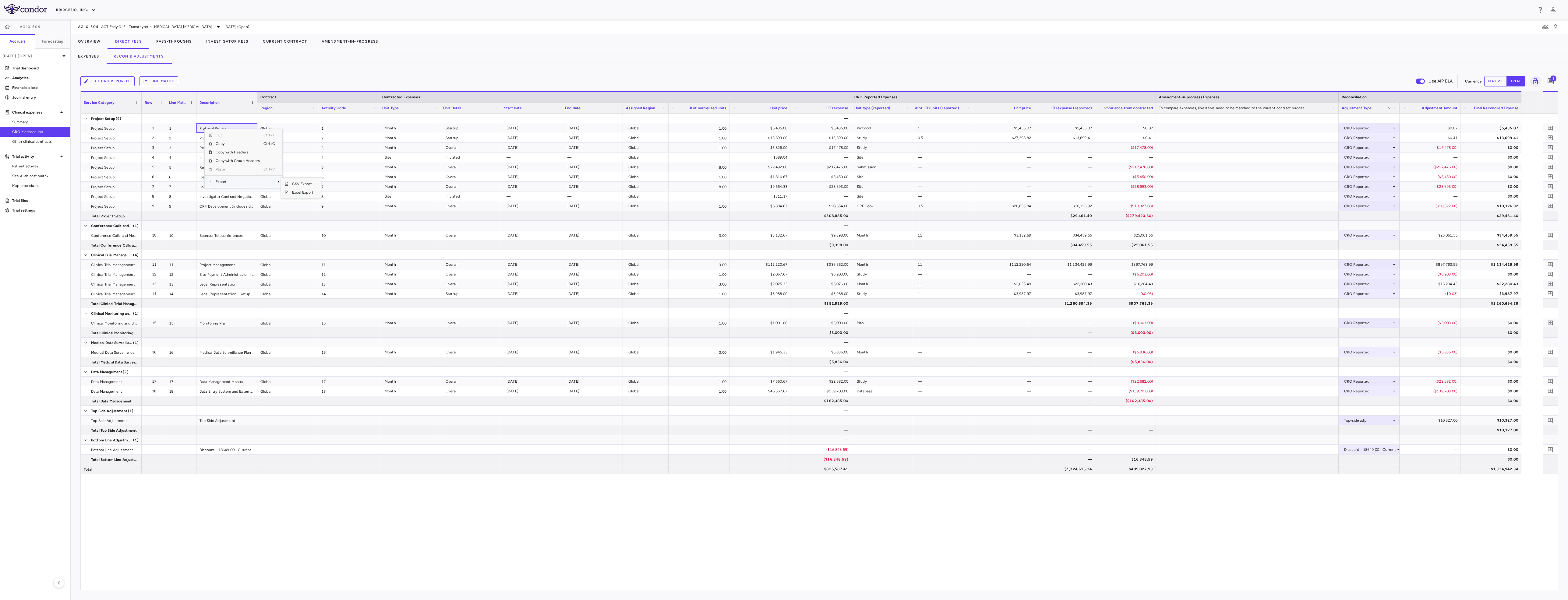
click at [249, 183] on span "Export" at bounding box center [237, 182] width 52 height 9
click at [297, 193] on span "Excel Export" at bounding box center [303, 192] width 29 height 9
click at [179, 40] on button "Pass-Throughs" at bounding box center [174, 41] width 50 height 15
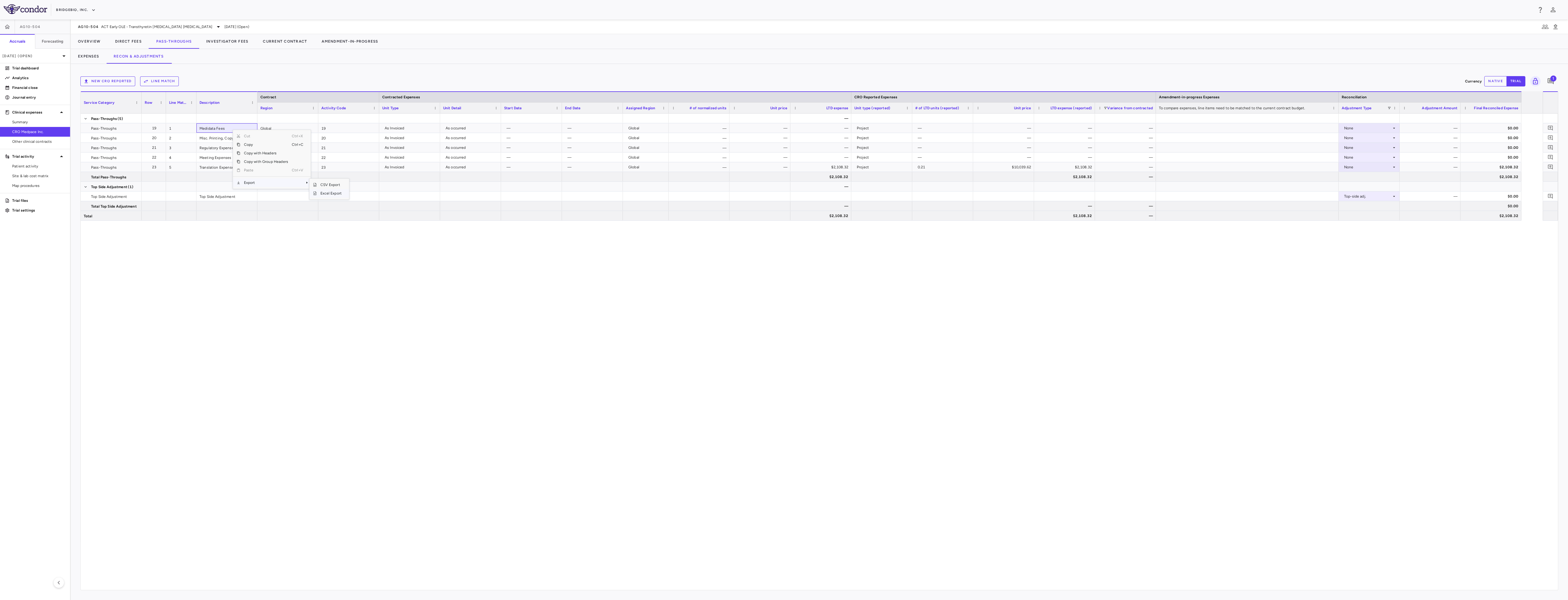
click at [338, 194] on span "Excel Export" at bounding box center [331, 194] width 29 height 9
click at [215, 36] on button "Investigator Fees" at bounding box center [227, 41] width 57 height 15
